Goal: Go to known website: Go to known website

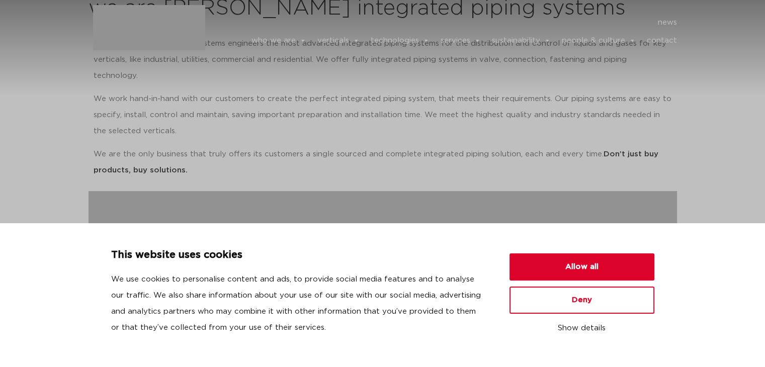
scroll to position [302, 0]
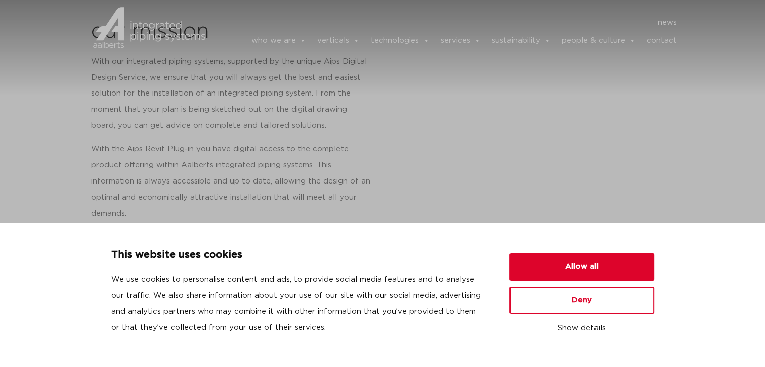
scroll to position [550, 0]
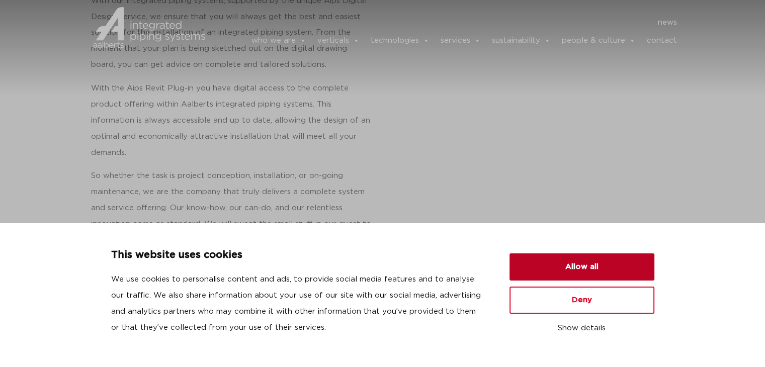
click at [586, 263] on button "Allow all" at bounding box center [582, 267] width 145 height 27
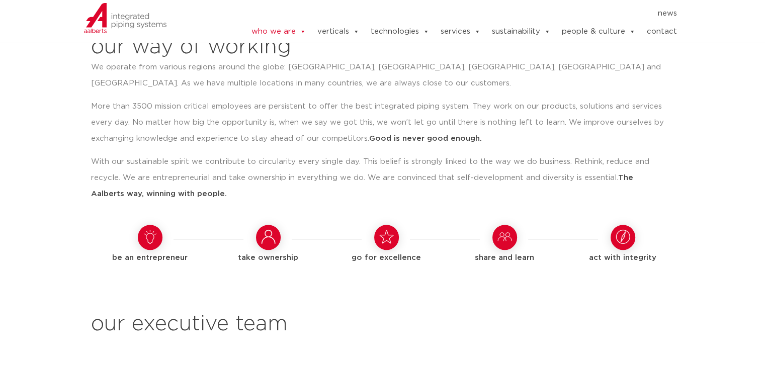
scroll to position [1082, 0]
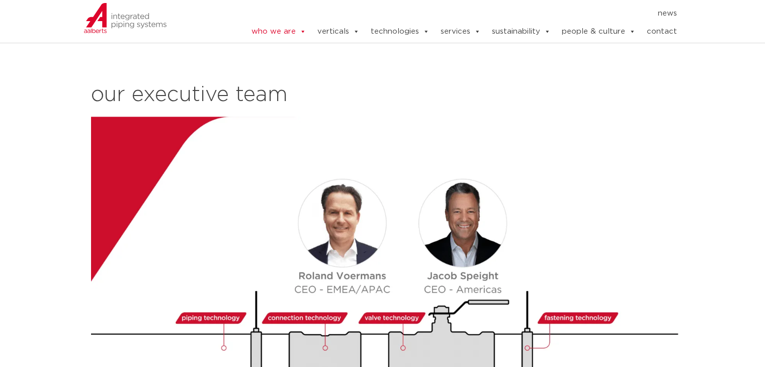
drag, startPoint x: 768, startPoint y: 60, endPoint x: 772, endPoint y: 101, distance: 41.0
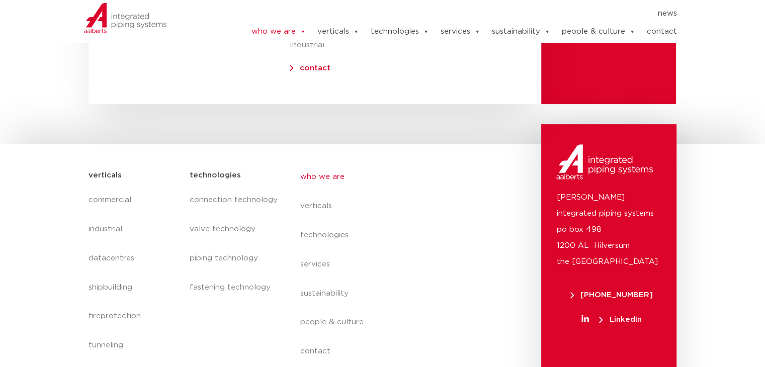
scroll to position [4252, 0]
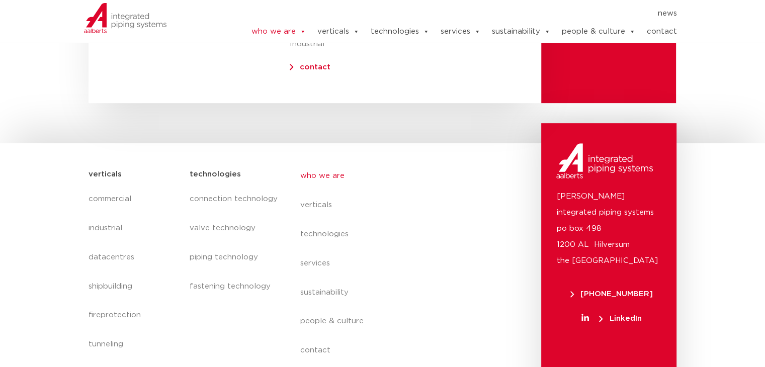
click at [628, 315] on span "LinkedIn" at bounding box center [620, 319] width 42 height 8
